Goal: Transaction & Acquisition: Purchase product/service

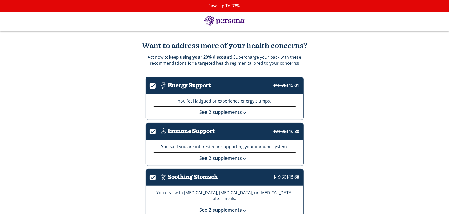
click at [229, 110] on link "See 2 supplements" at bounding box center [224, 112] width 50 height 6
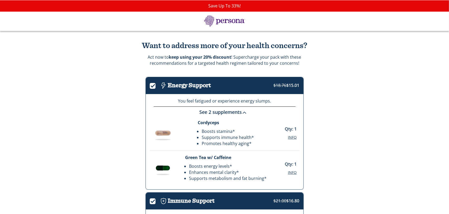
click at [229, 110] on link "See 2 supplements" at bounding box center [224, 112] width 50 height 6
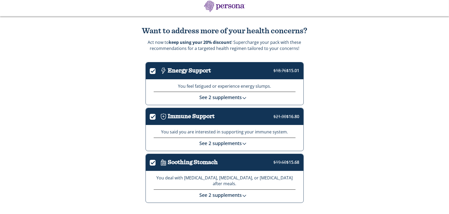
scroll to position [17, 0]
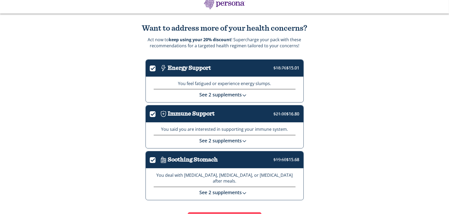
click at [233, 139] on link "See 2 supplements" at bounding box center [224, 140] width 50 height 6
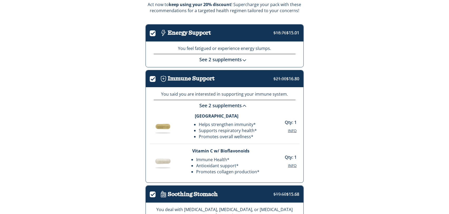
click at [233, 102] on link "See 2 supplements" at bounding box center [224, 105] width 50 height 6
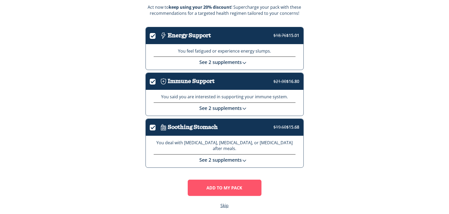
scroll to position [48, 0]
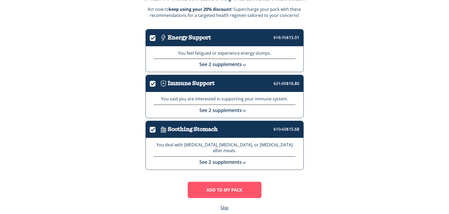
click at [219, 158] on link "See 2 supplements" at bounding box center [224, 161] width 50 height 6
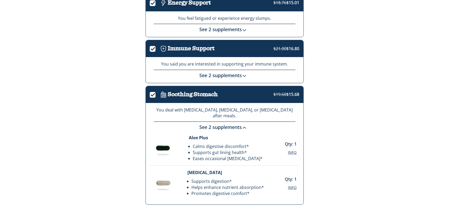
scroll to position [83, 0]
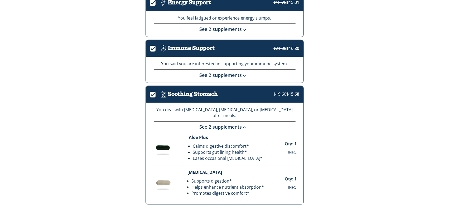
click at [226, 123] on link "See 2 supplements" at bounding box center [224, 126] width 50 height 6
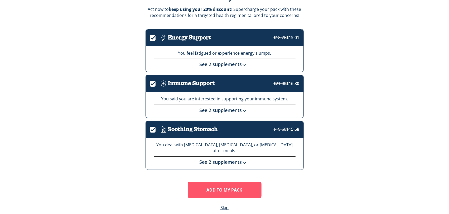
scroll to position [48, 0]
drag, startPoint x: 228, startPoint y: 199, endPoint x: 225, endPoint y: 197, distance: 3.4
click at [228, 204] on link "Skip" at bounding box center [224, 207] width 8 height 6
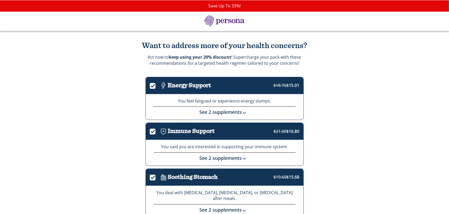
click at [77, 66] on div "Want to address more of your health concerns? Act now! Supercharge your pack wi…" at bounding box center [224, 150] width 449 height 238
